Goal: Task Accomplishment & Management: Manage account settings

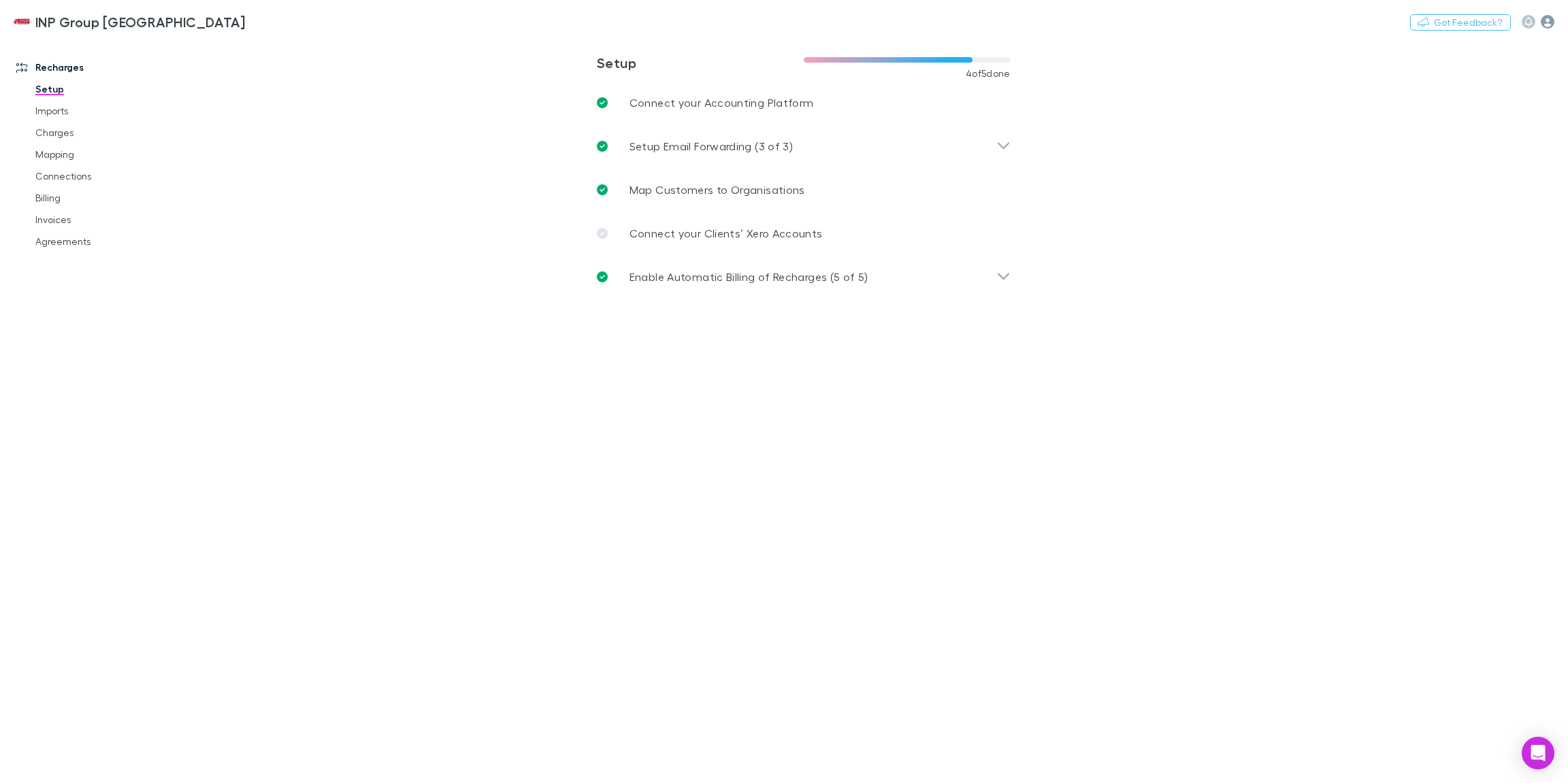
click at [1551, 23] on icon "button" at bounding box center [1547, 21] width 13 height 13
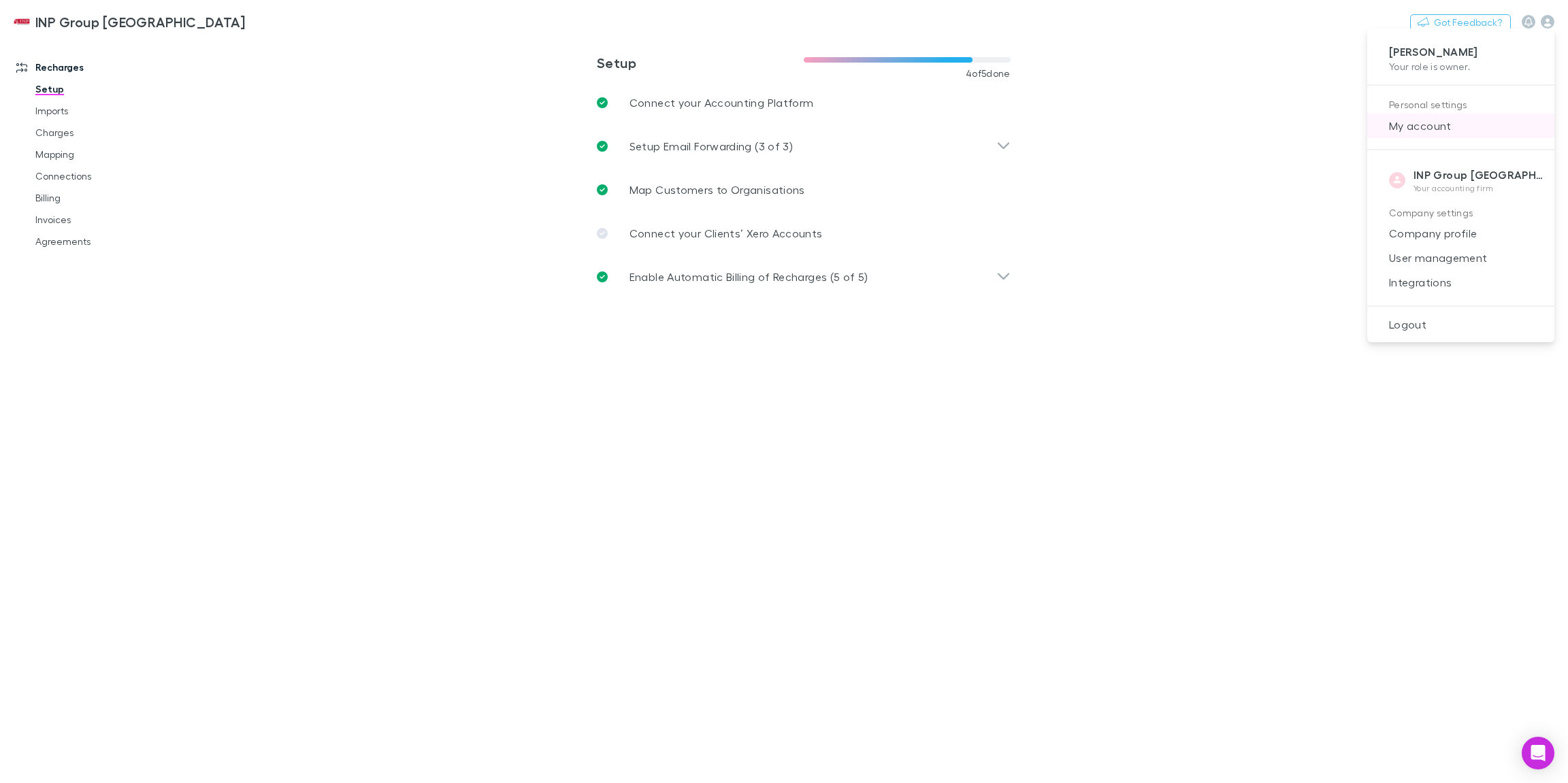
click at [1423, 134] on li "My account" at bounding box center [1461, 125] width 187 height 25
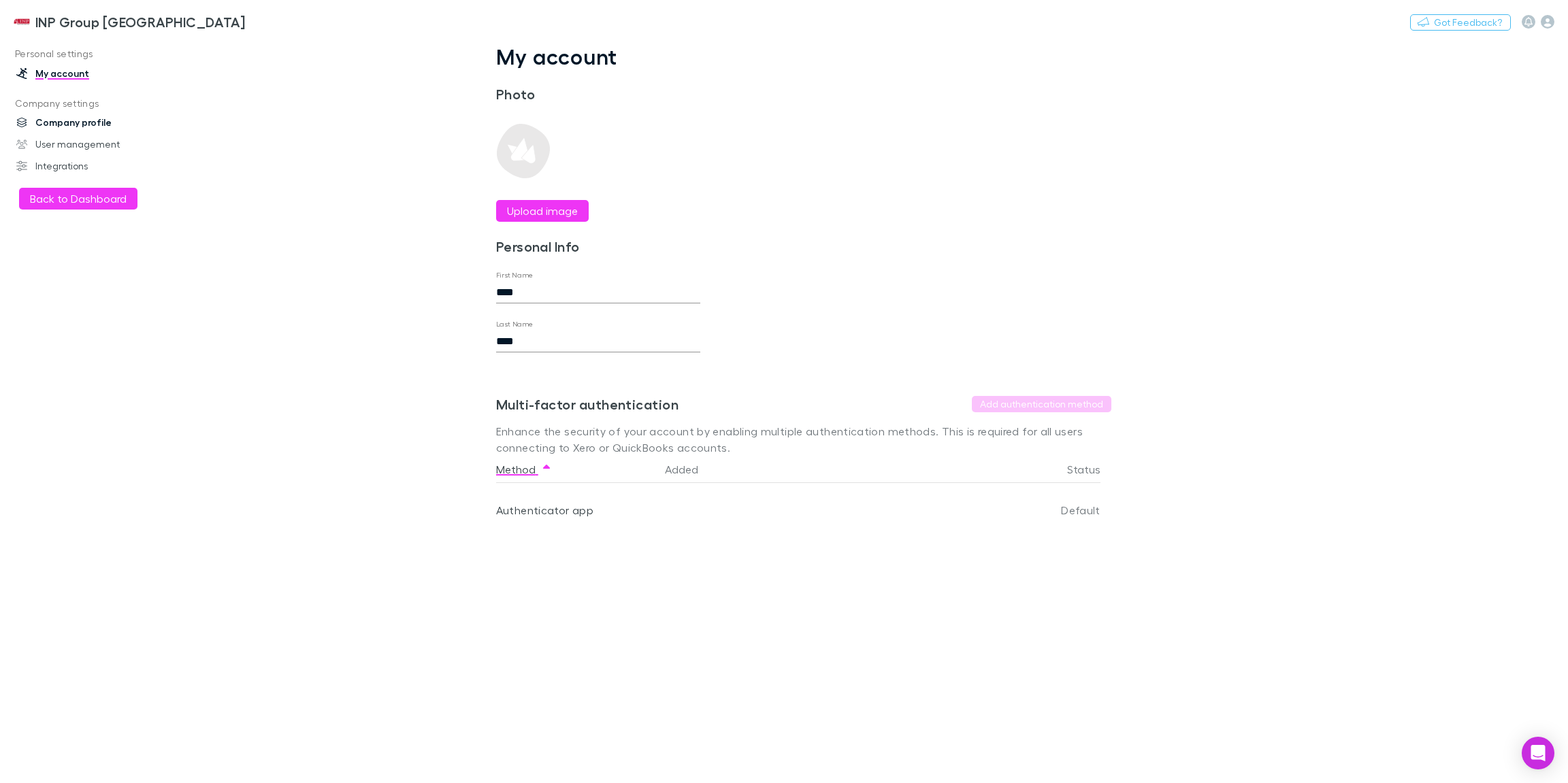
click at [91, 123] on link "Company profile" at bounding box center [90, 122] width 175 height 22
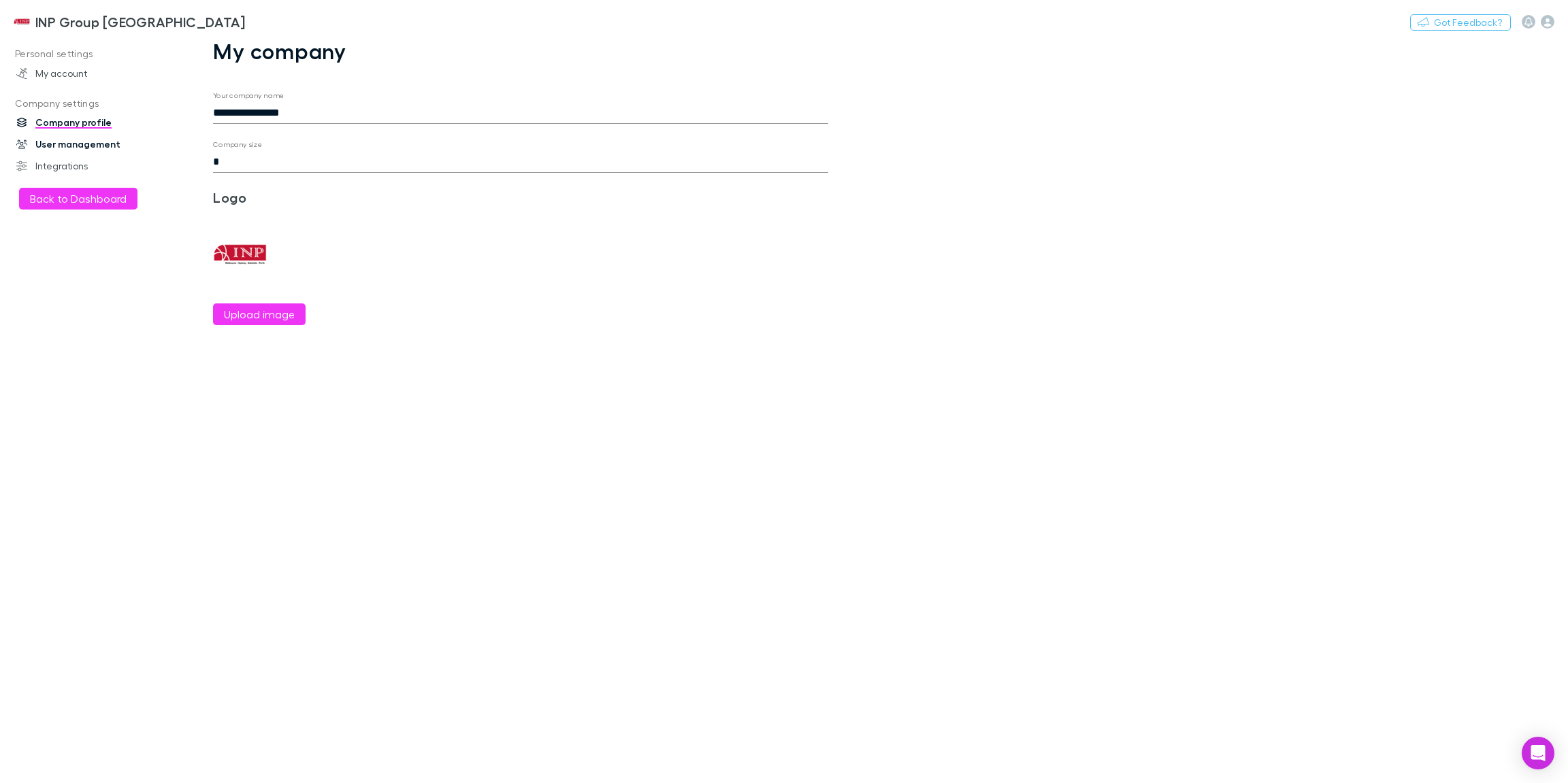
click at [91, 139] on link "User management" at bounding box center [90, 144] width 175 height 22
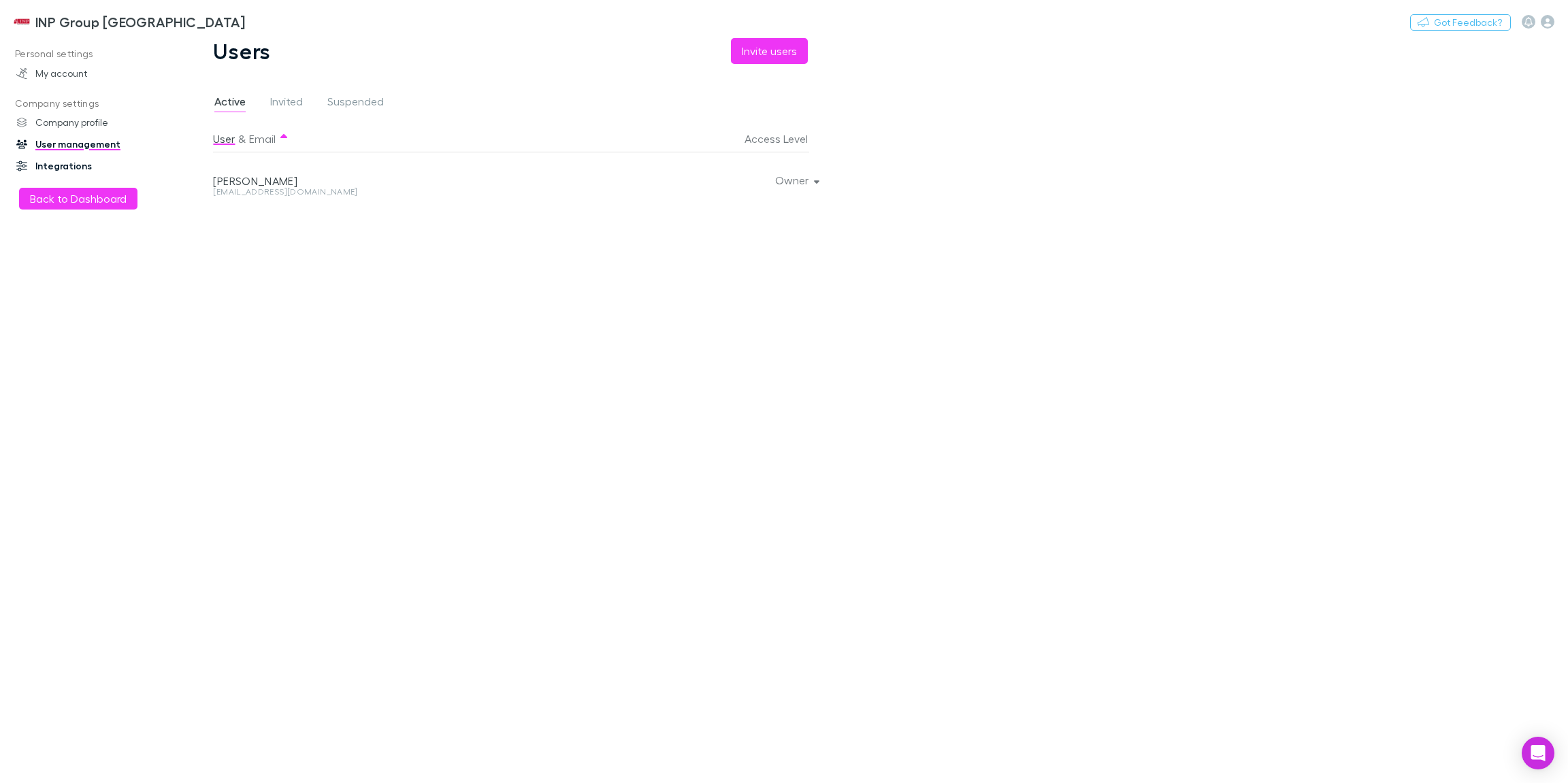
click at [85, 164] on link "Integrations" at bounding box center [90, 166] width 175 height 22
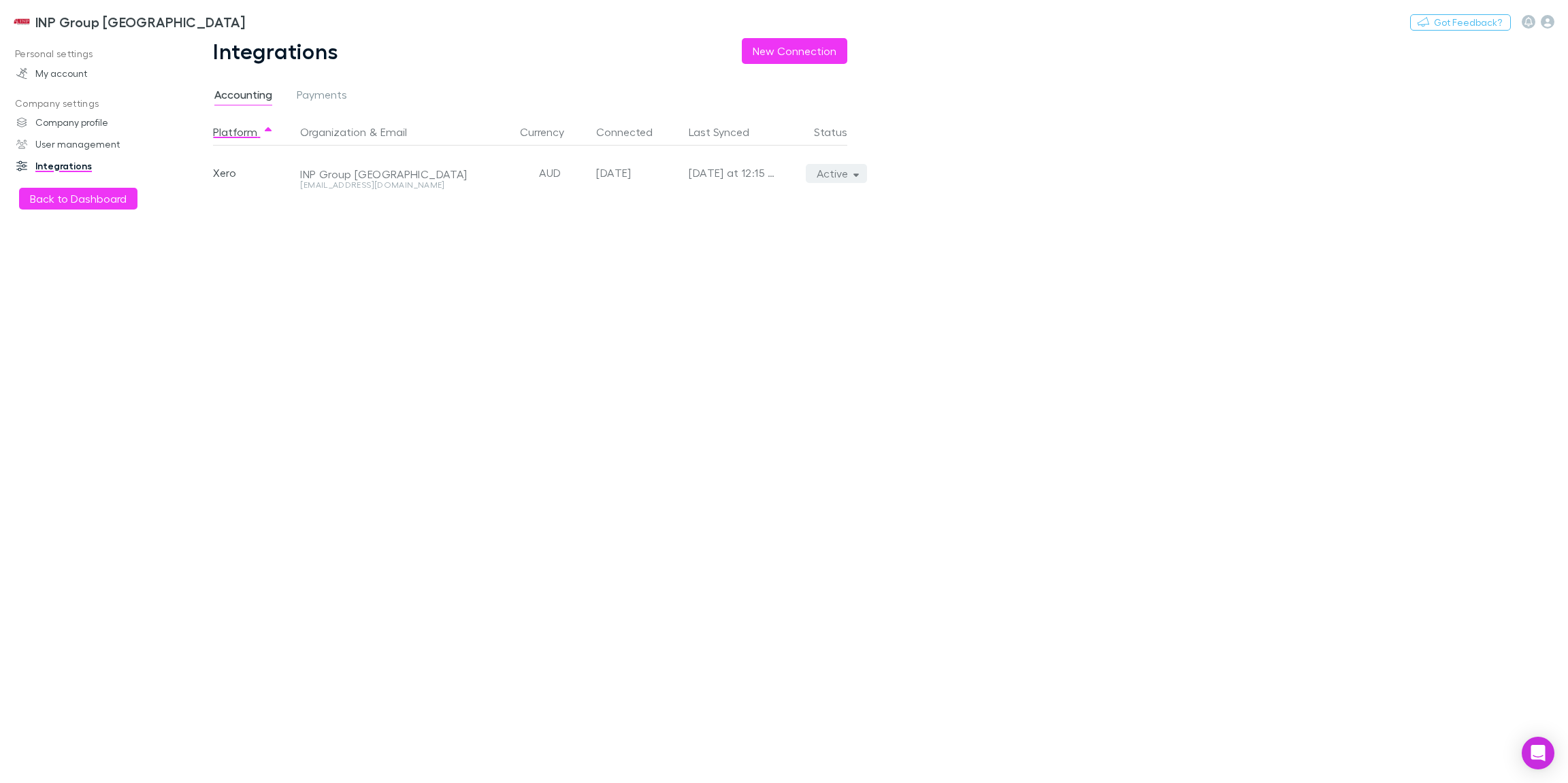
click at [858, 178] on button "Active" at bounding box center [836, 173] width 62 height 19
click at [555, 273] on div at bounding box center [784, 392] width 1568 height 783
click at [89, 140] on link "User management" at bounding box center [90, 144] width 175 height 22
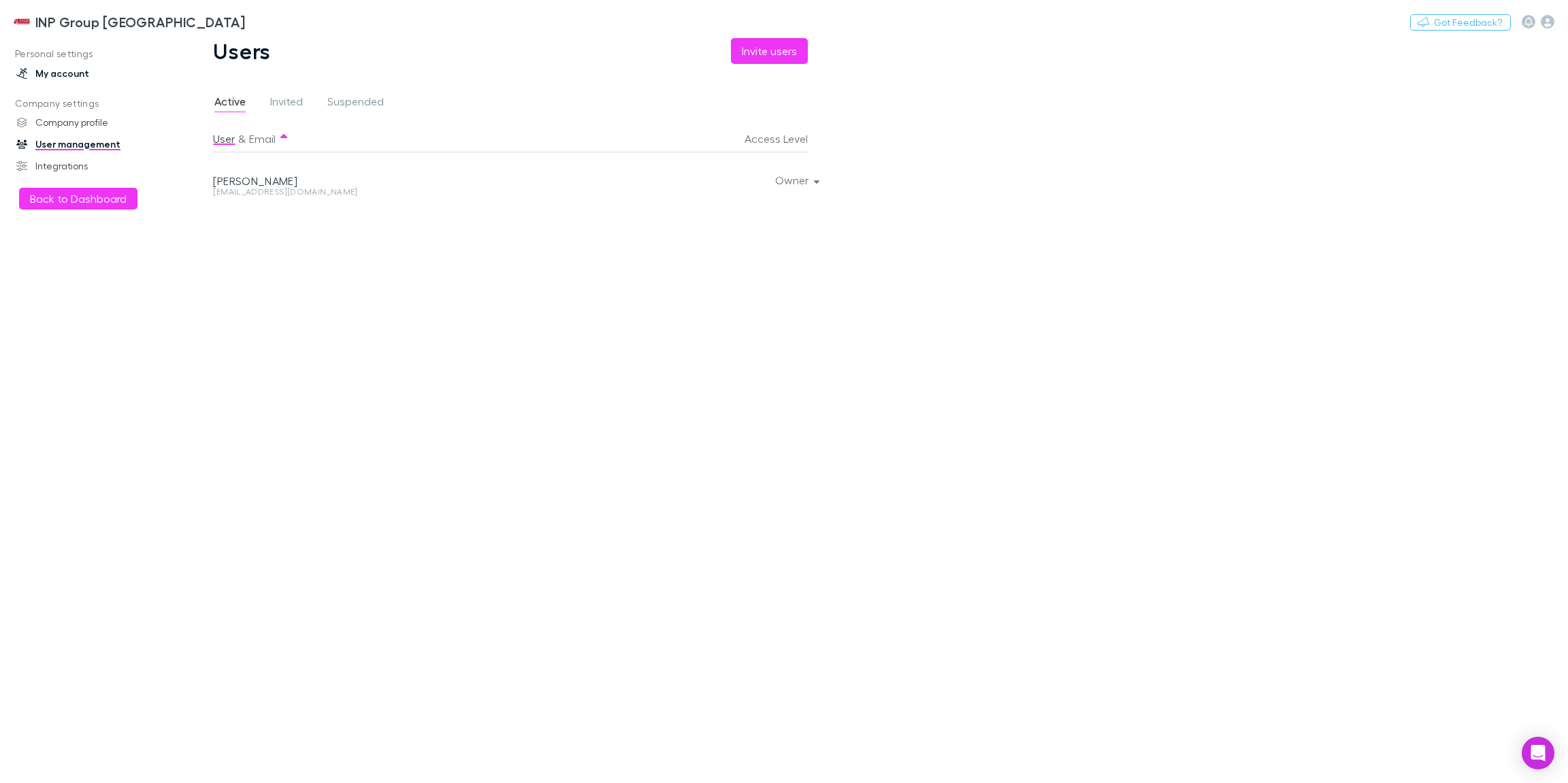
click at [81, 78] on link "My account" at bounding box center [90, 73] width 175 height 22
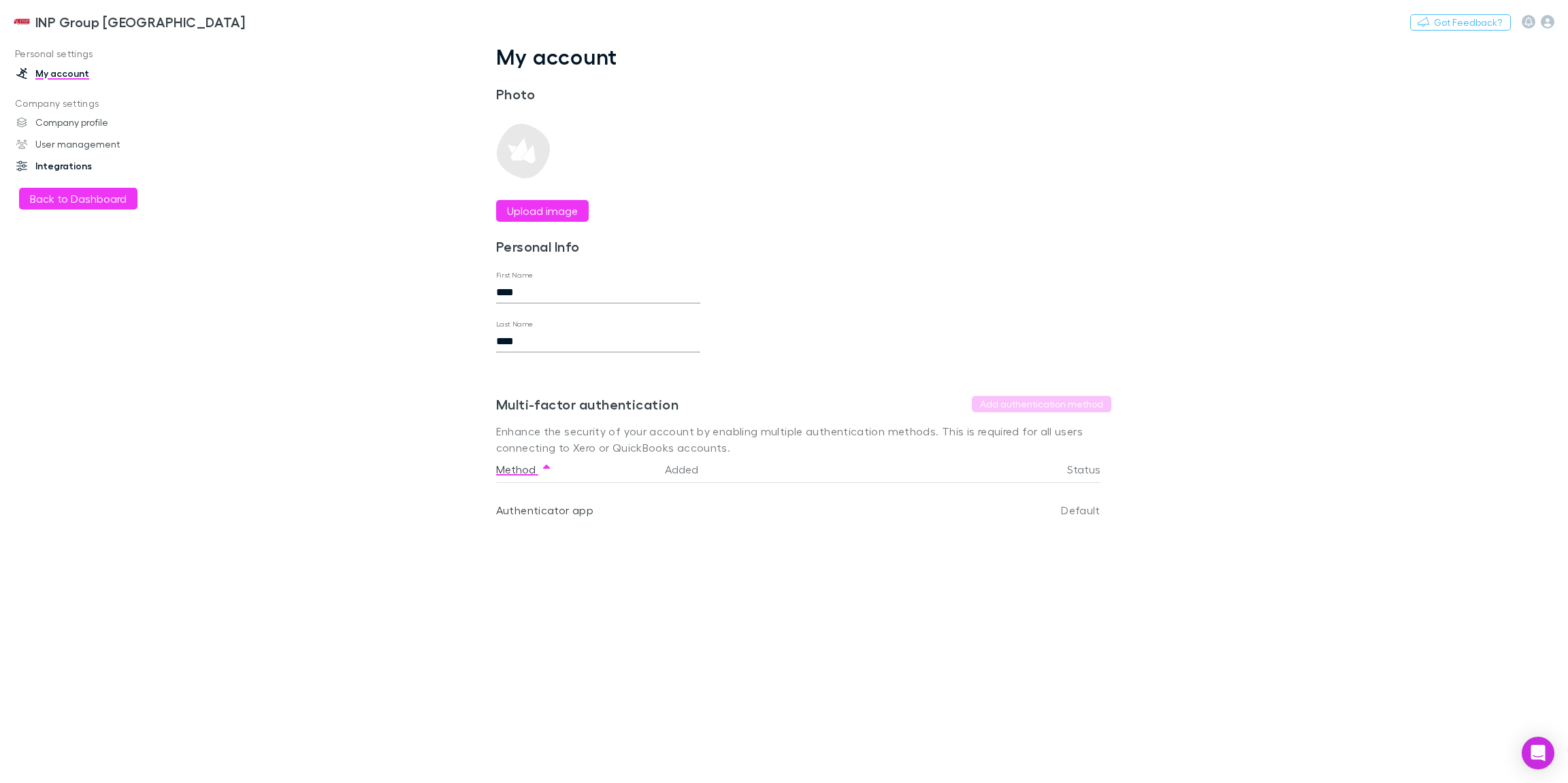
click at [77, 168] on link "Integrations" at bounding box center [90, 166] width 175 height 22
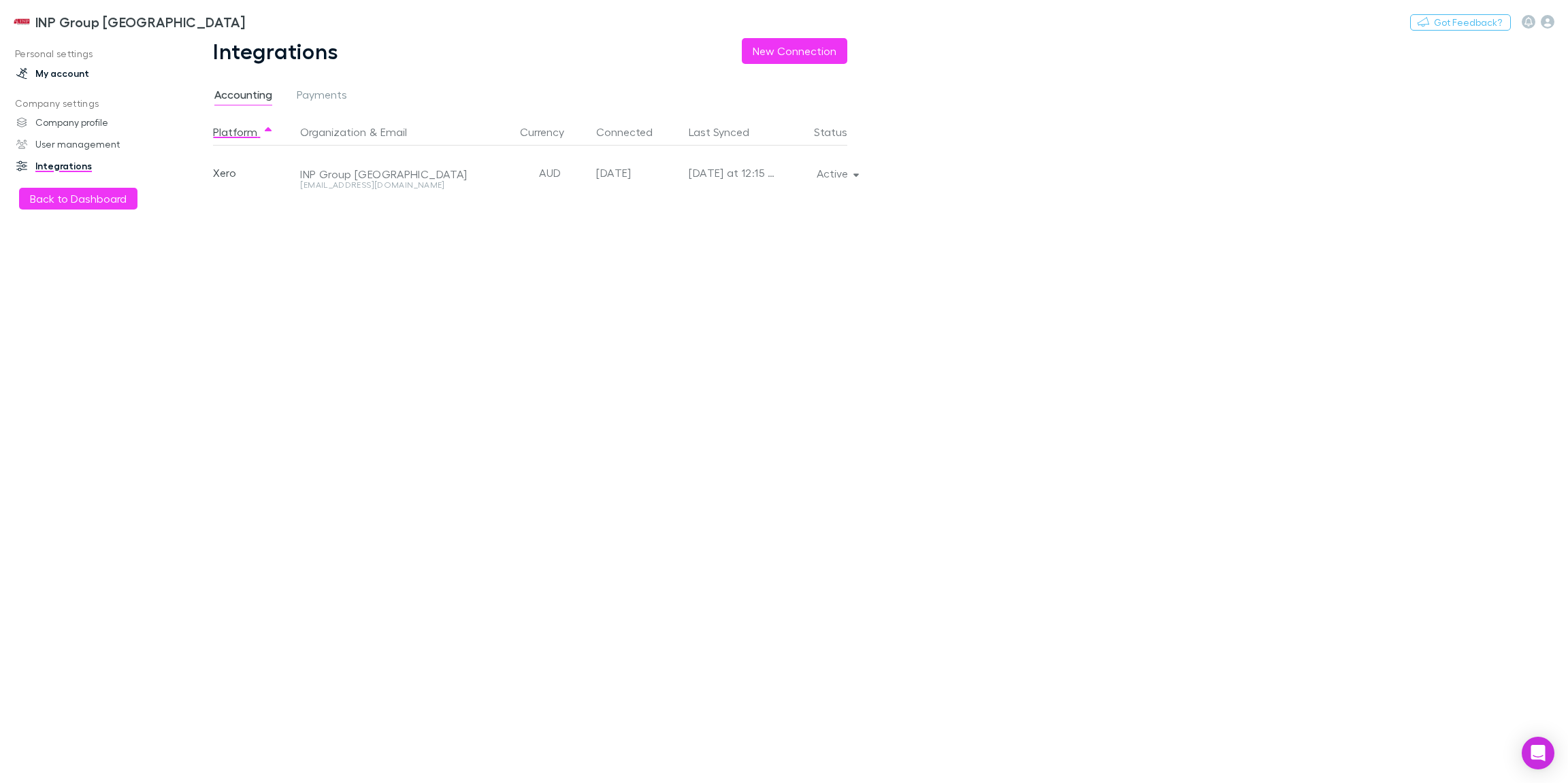
click at [87, 65] on link "My account" at bounding box center [90, 73] width 175 height 22
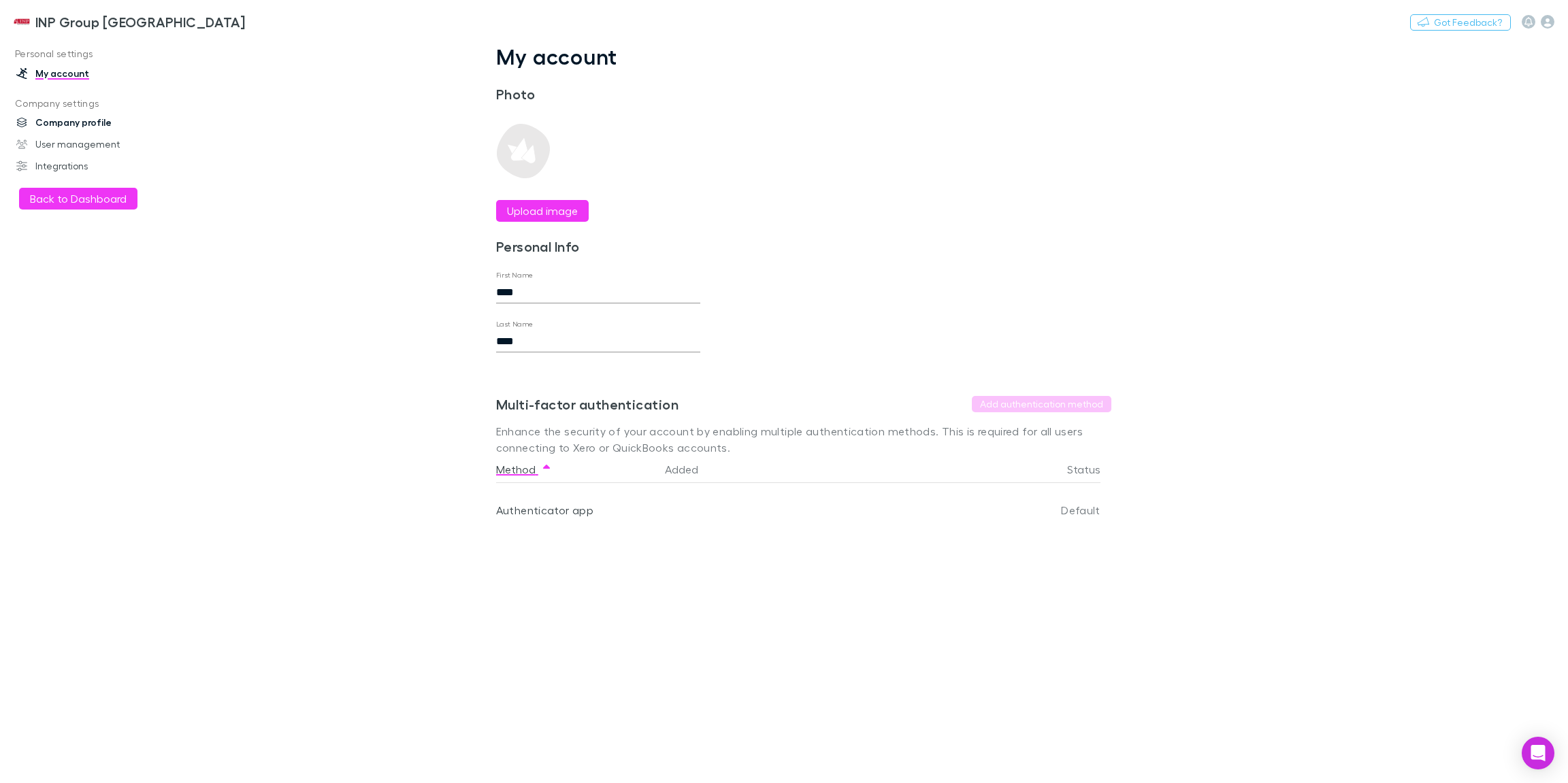
click at [89, 122] on link "Company profile" at bounding box center [90, 122] width 175 height 22
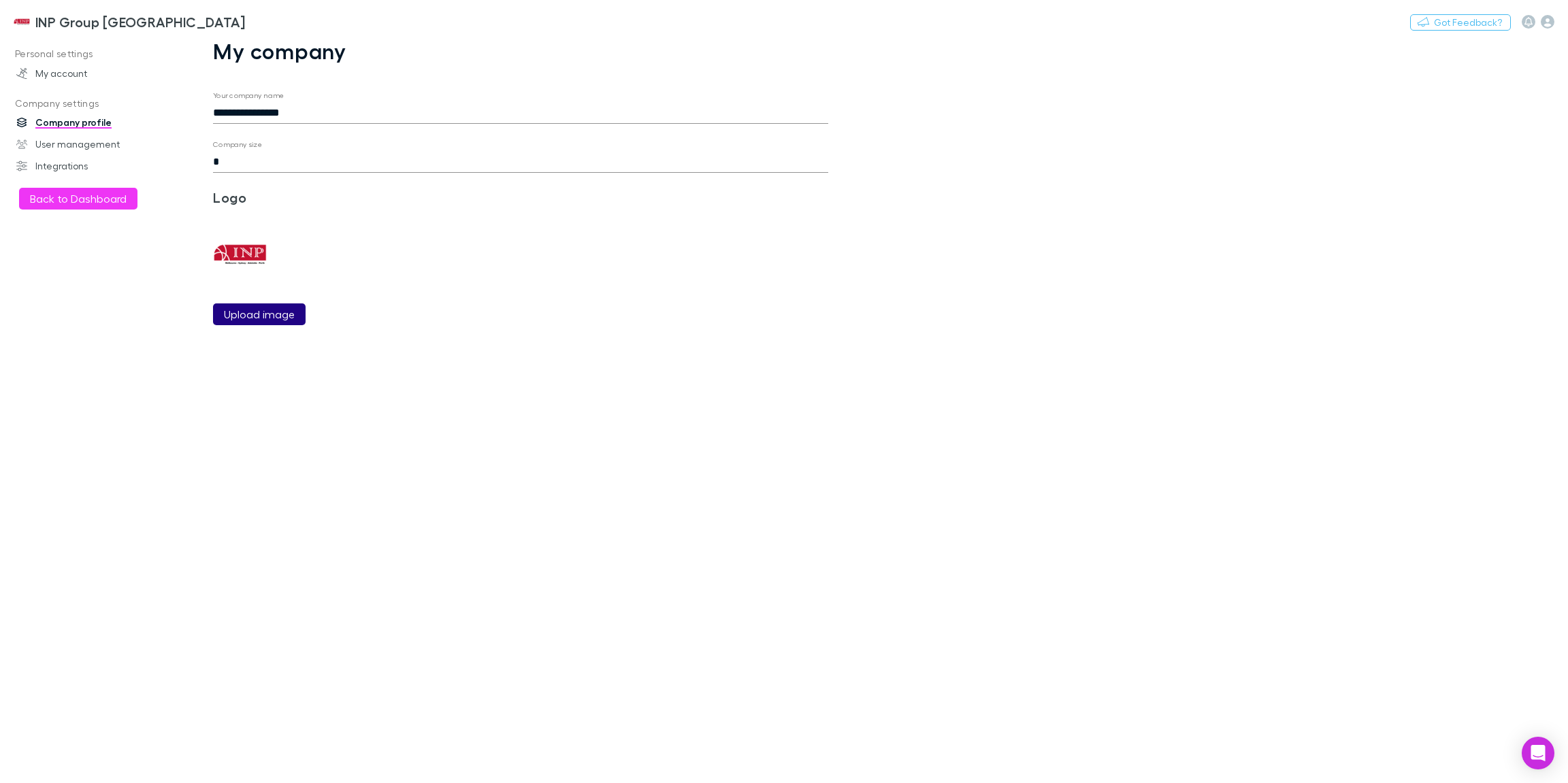
click at [256, 311] on label "Upload image" at bounding box center [259, 314] width 71 height 16
click at [0, 0] on input "Upload image" at bounding box center [0, 0] width 0 height 0
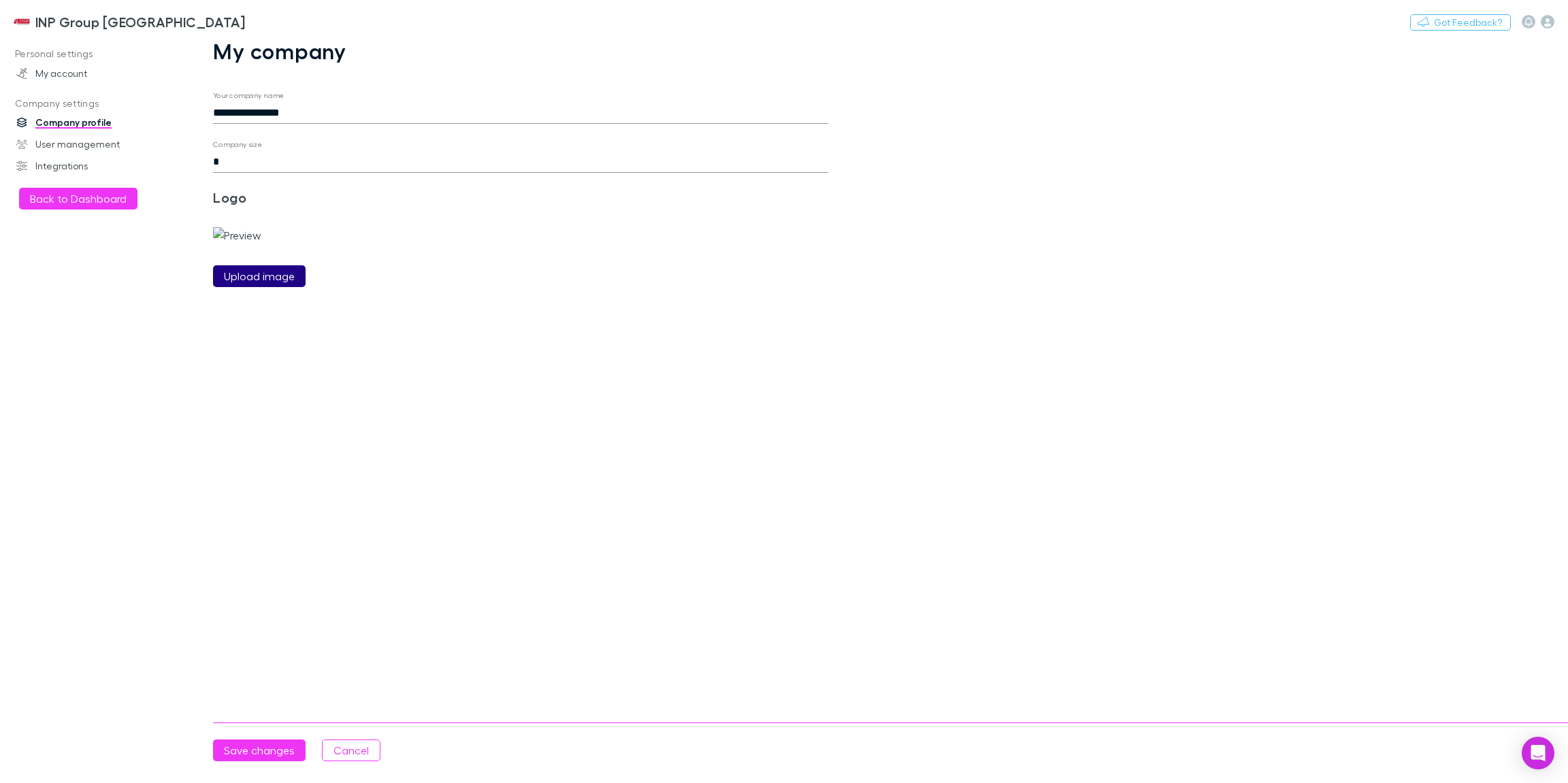
click at [283, 285] on label "Upload image" at bounding box center [259, 276] width 71 height 16
click at [0, 0] on input "Upload image" at bounding box center [0, 0] width 0 height 0
click at [253, 743] on button "Save changes" at bounding box center [259, 750] width 93 height 22
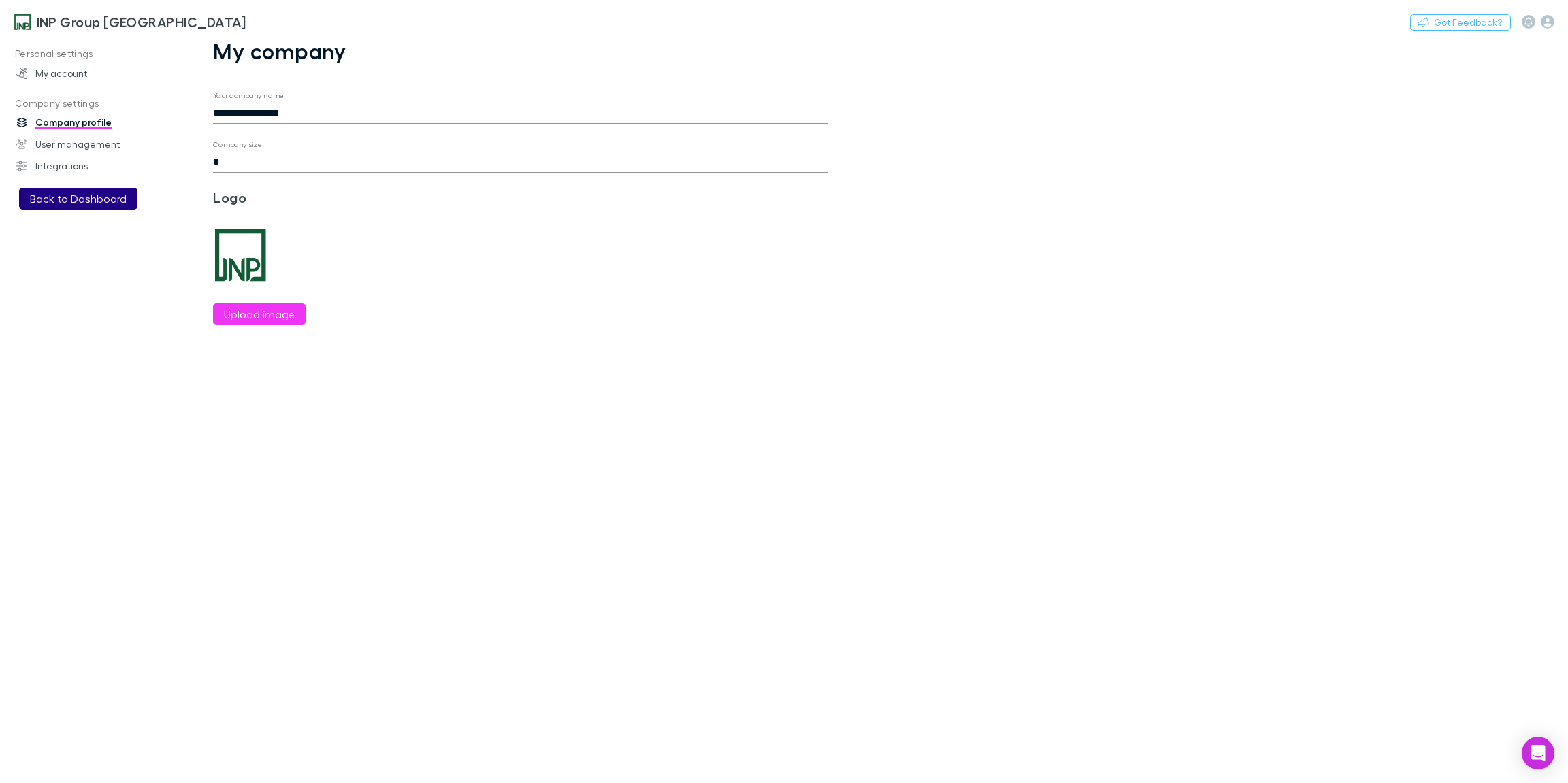
click at [76, 203] on button "Back to Dashboard" at bounding box center [78, 198] width 118 height 22
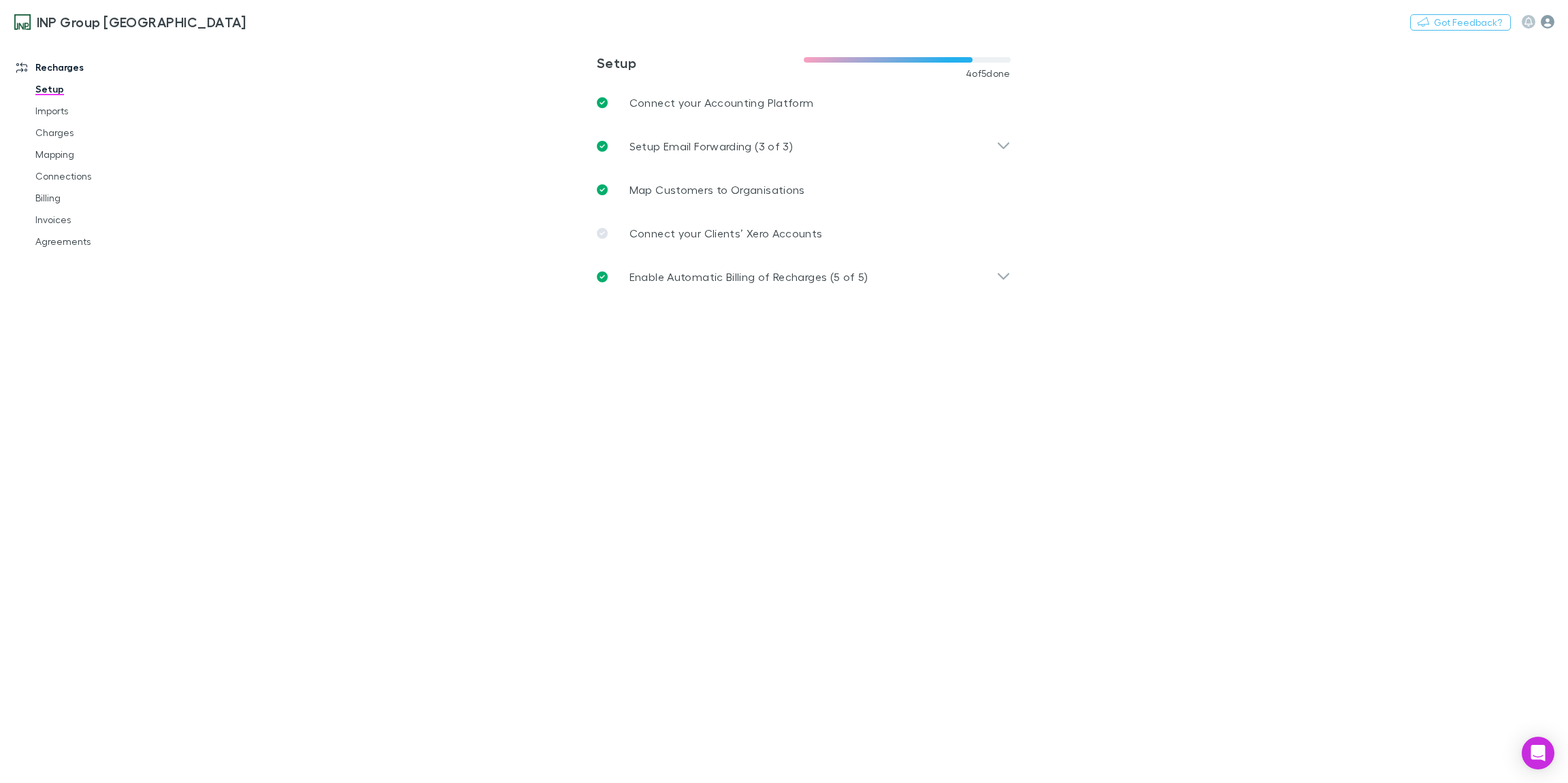
click at [1544, 24] on icon "button" at bounding box center [1547, 21] width 13 height 13
click at [1183, 234] on div at bounding box center [784, 392] width 1568 height 783
